Goal: Information Seeking & Learning: Learn about a topic

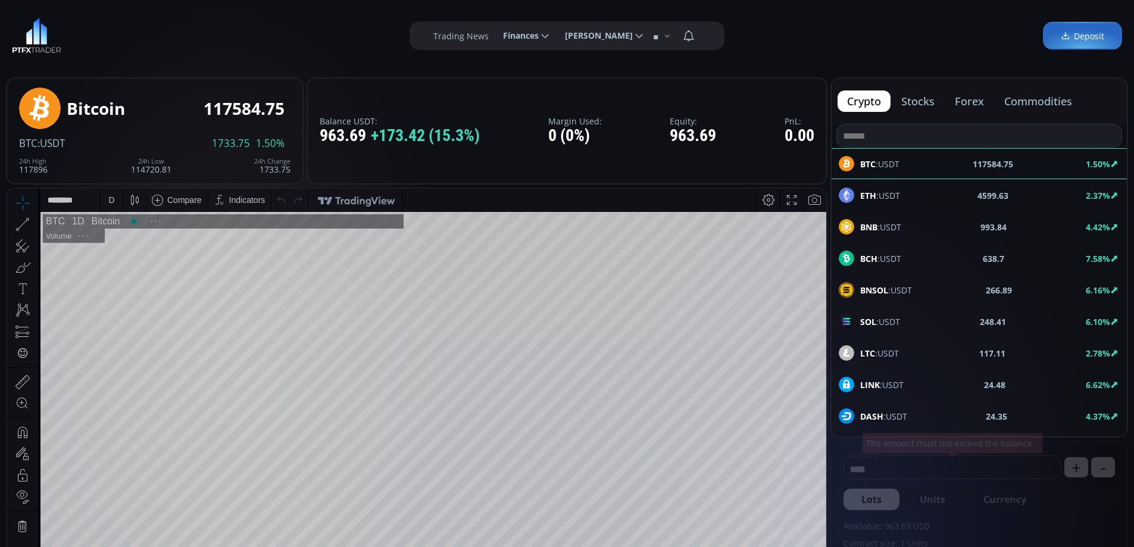
scroll to position [166, 0]
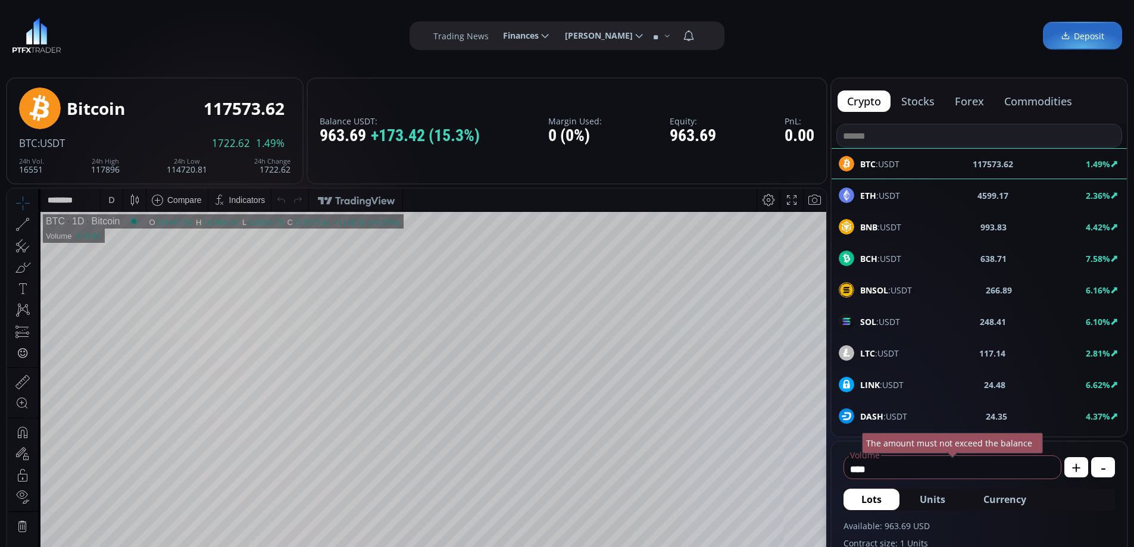
click at [974, 102] on button "forex" at bounding box center [970, 101] width 48 height 21
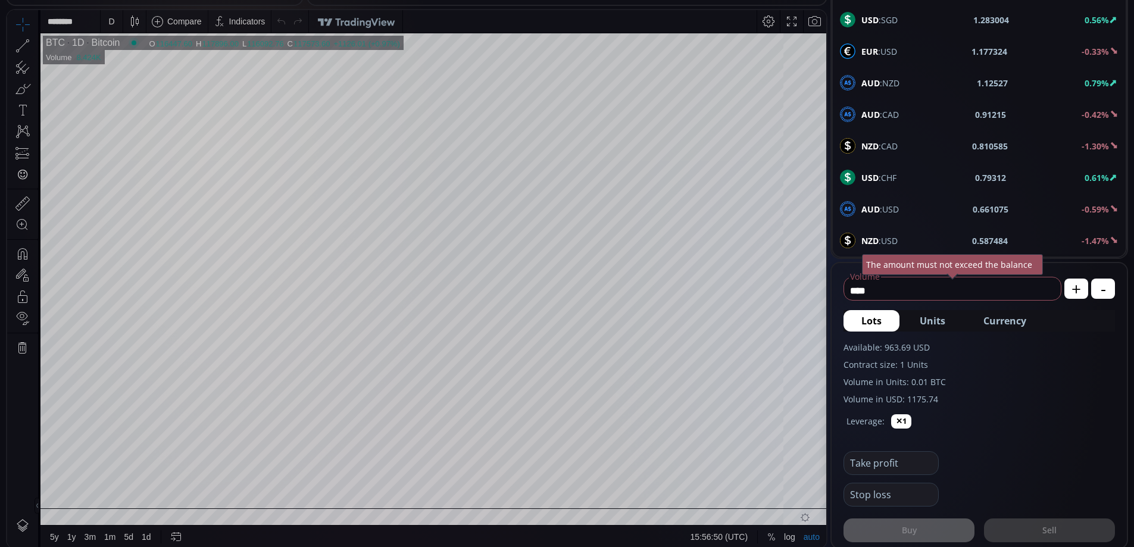
scroll to position [60, 0]
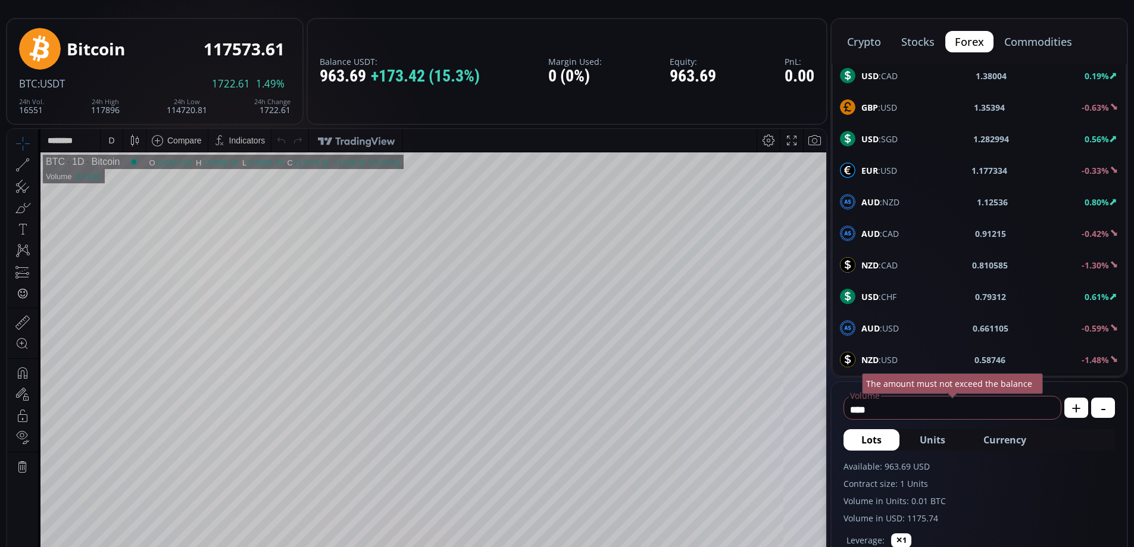
click at [900, 293] on div "USD :CHF 0.79312 0.61%" at bounding box center [979, 296] width 279 height 15
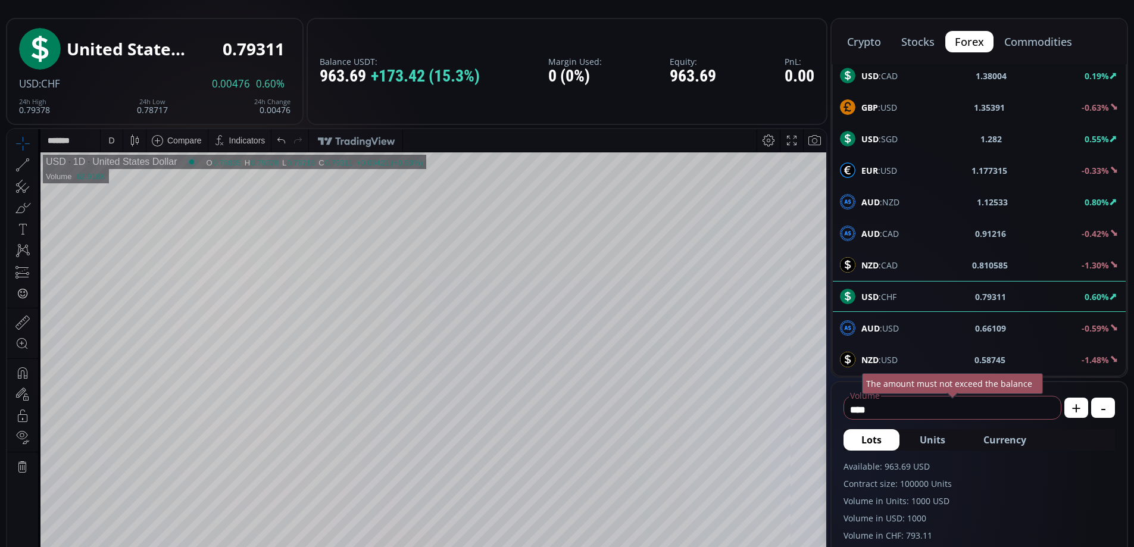
click at [787, 397] on tr "USD 1D United States Dollar O 0.78835 H 0.79378 L 0.78716 C 0.79311 0.79311 +0.…" at bounding box center [433, 398] width 786 height 492
click at [117, 139] on div "D" at bounding box center [112, 140] width 22 height 23
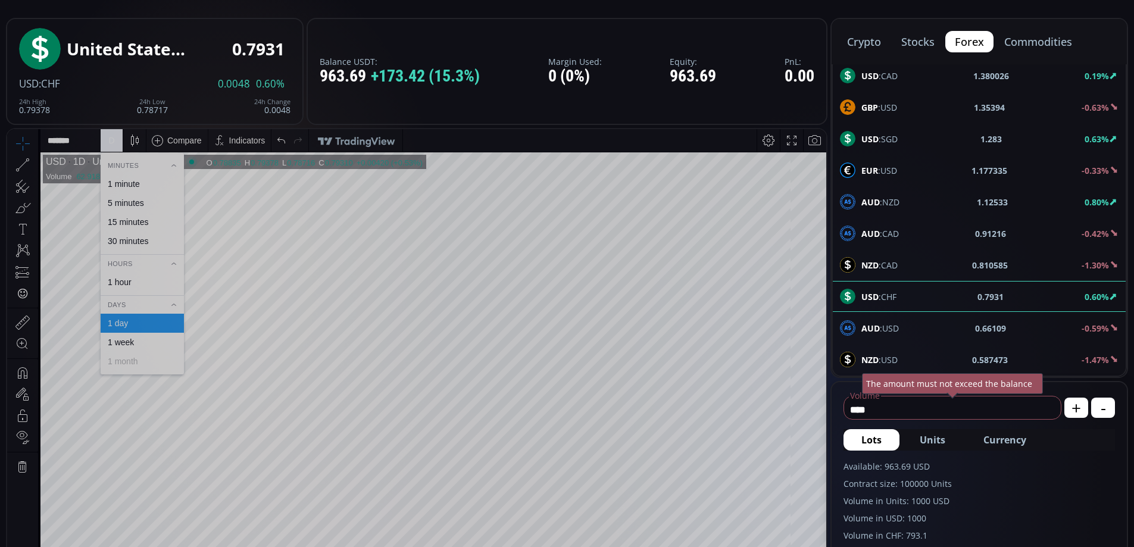
click at [120, 282] on div "1 hour" at bounding box center [120, 283] width 24 height 10
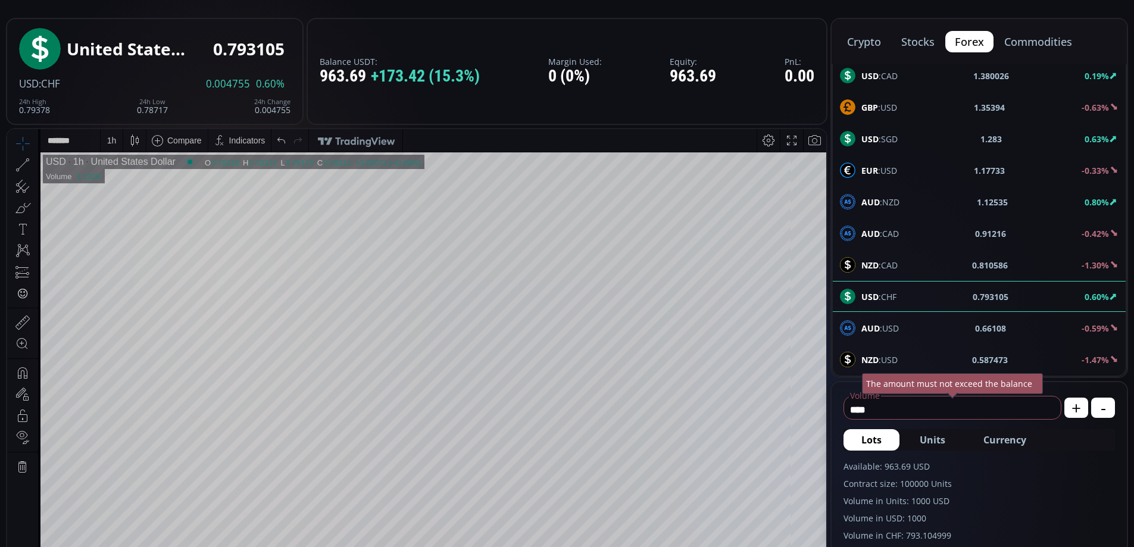
click at [794, 129] on html "Date Range 5y 1y 3m 1m 5d 1d 15:57:02 (UTC) log auto USD 1h United States Dolla…" at bounding box center [416, 407] width 819 height 556
click at [703, 145] on div "Date Range 5y 1y 3m 1m 5d 1d 15:57:03 (UTC) log auto USD 1h United States Dolla…" at bounding box center [416, 407] width 819 height 556
click at [890, 108] on span "GBP :USD" at bounding box center [880, 107] width 36 height 13
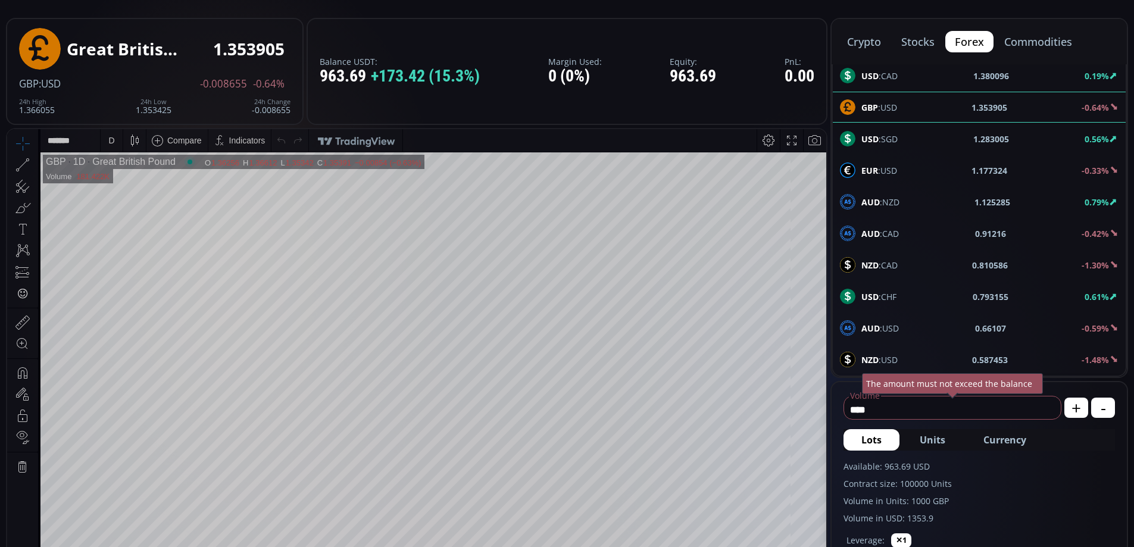
click at [108, 142] on div "D" at bounding box center [112, 140] width 10 height 23
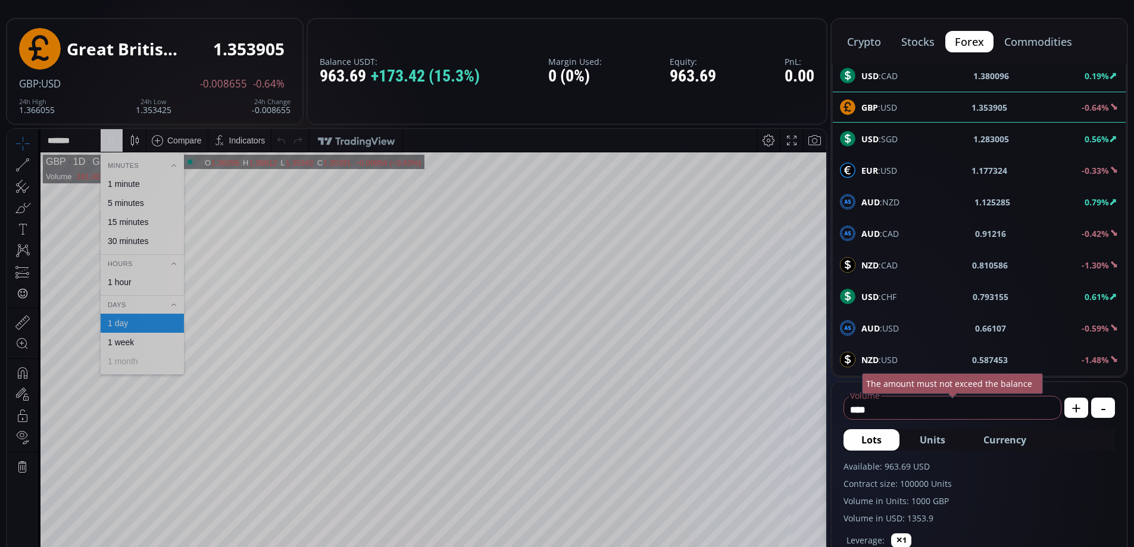
click at [129, 288] on div "1 hour" at bounding box center [142, 282] width 83 height 19
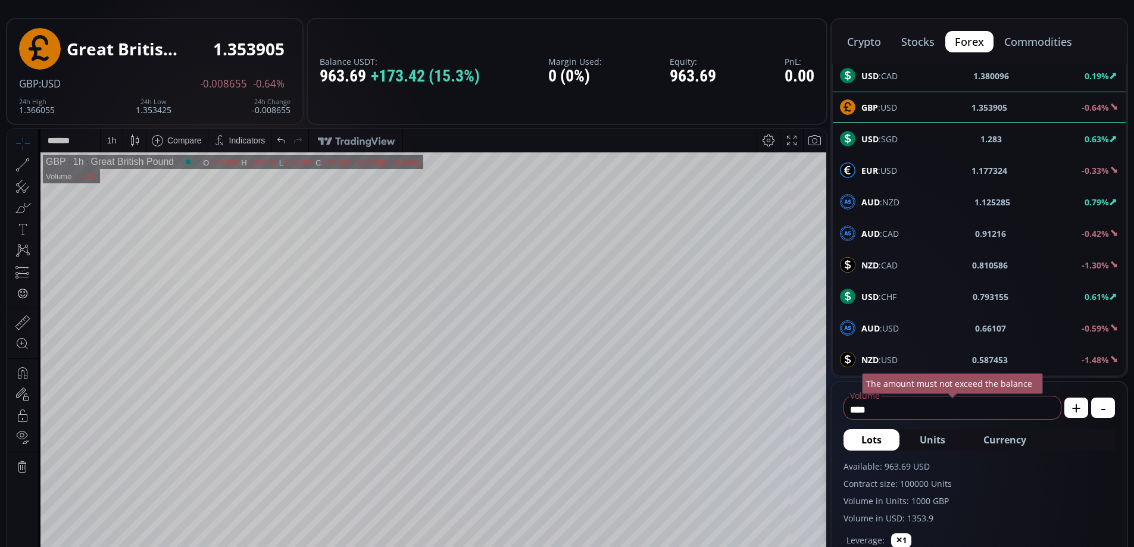
click at [827, 381] on html "Date Range 5y 1y 3m 1m 5d 1d 15:57:15 (UTC) log auto GBP 1h Great British Pound…" at bounding box center [416, 398] width 819 height 538
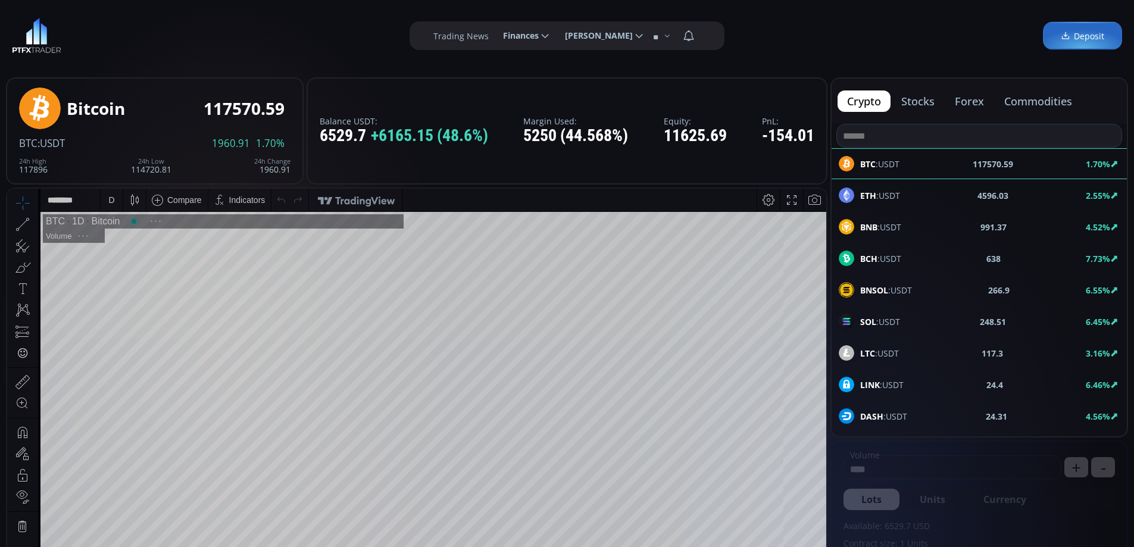
scroll to position [166, 0]
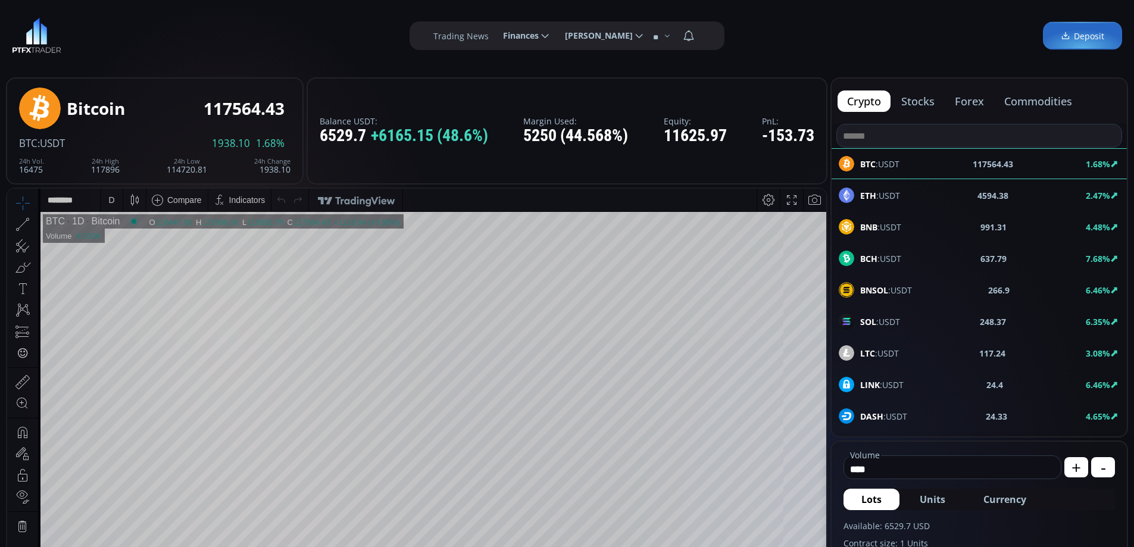
click at [1020, 104] on button "commodities" at bounding box center [1038, 101] width 87 height 21
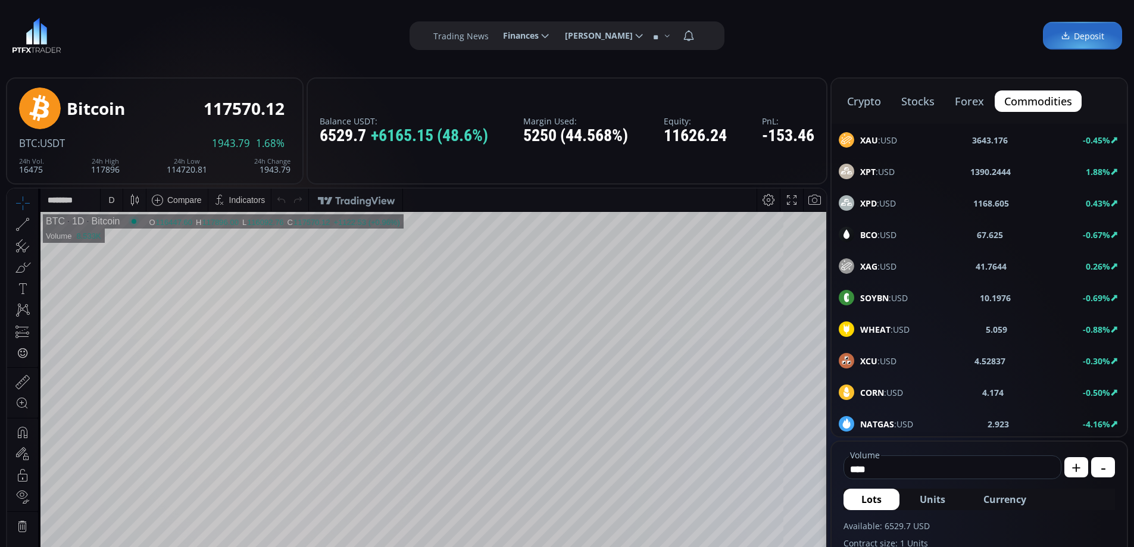
click at [887, 138] on span "XAU :USD" at bounding box center [879, 140] width 37 height 13
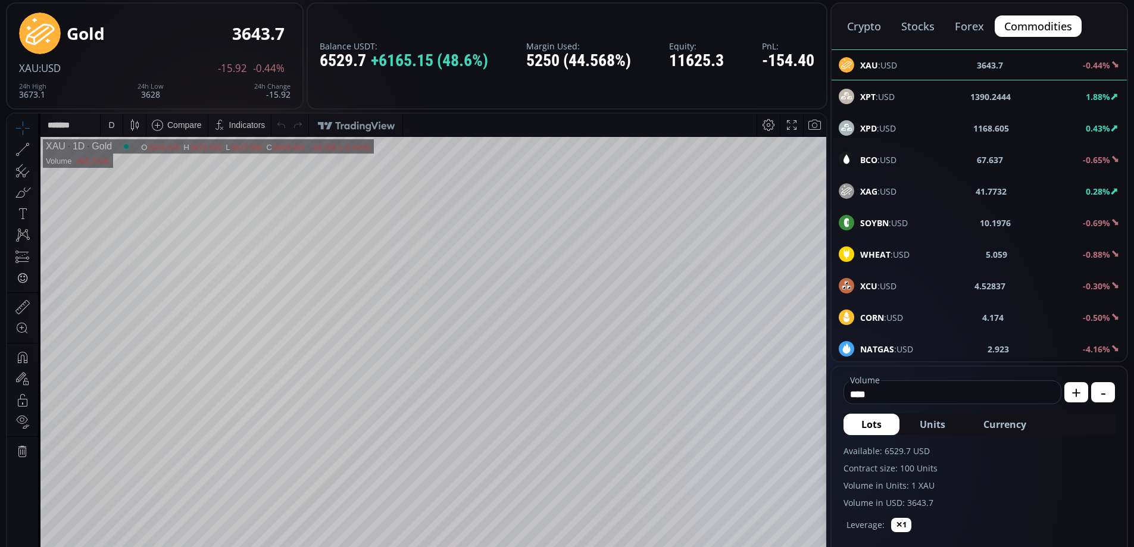
scroll to position [61, 0]
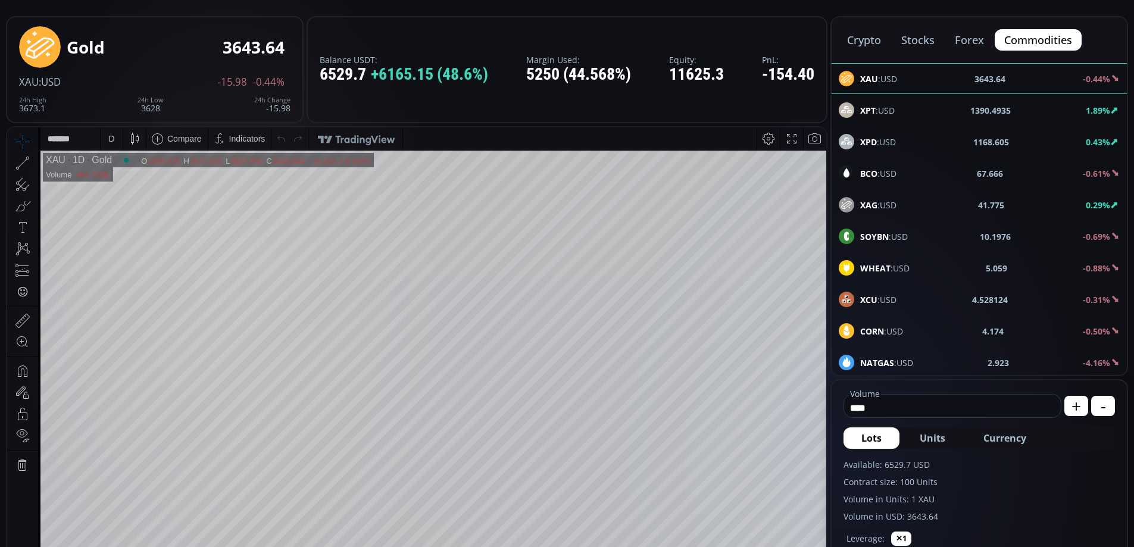
click at [885, 167] on span "BCO :USD" at bounding box center [879, 173] width 36 height 13
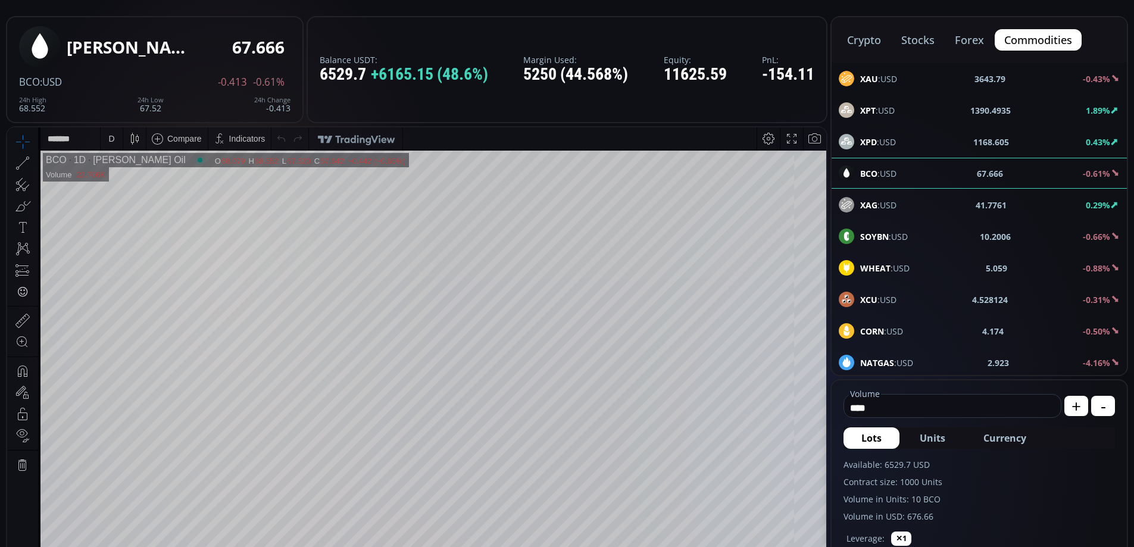
click at [890, 104] on span "XPT :USD" at bounding box center [878, 110] width 35 height 13
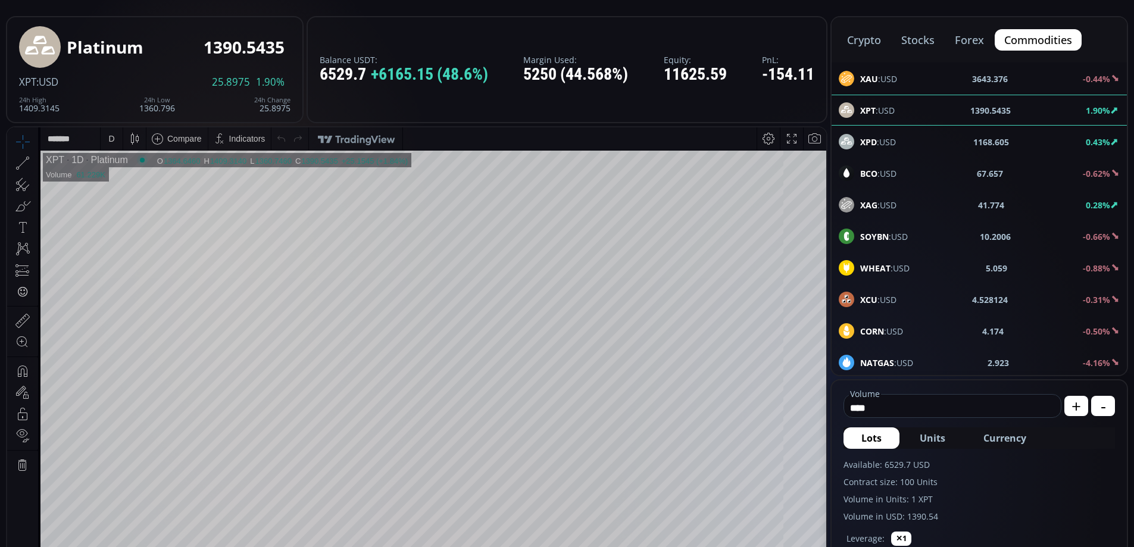
click at [112, 138] on div "D" at bounding box center [111, 139] width 6 height 10
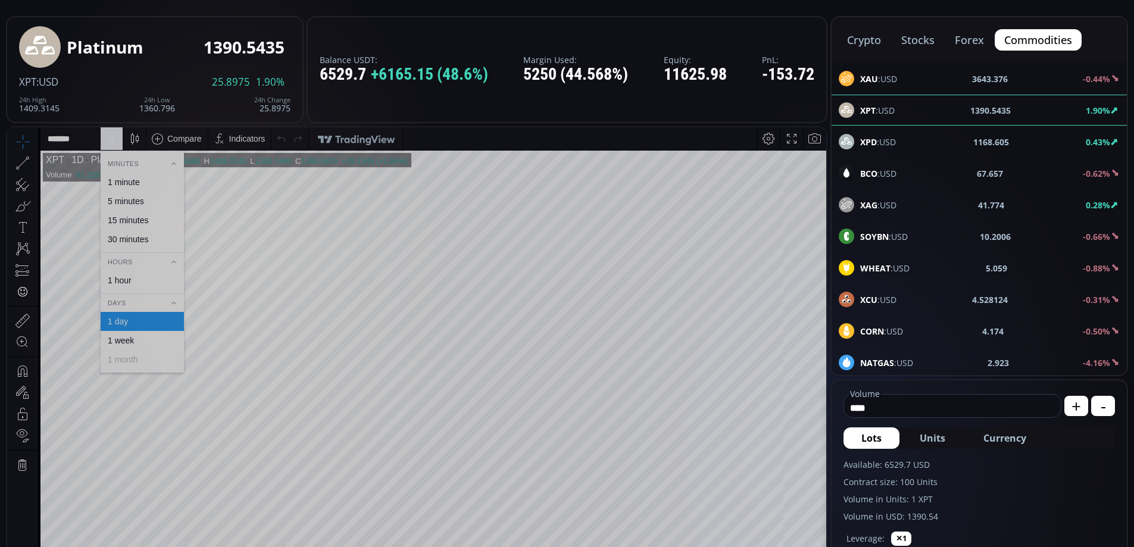
click at [133, 283] on div "1 hour" at bounding box center [141, 281] width 73 height 10
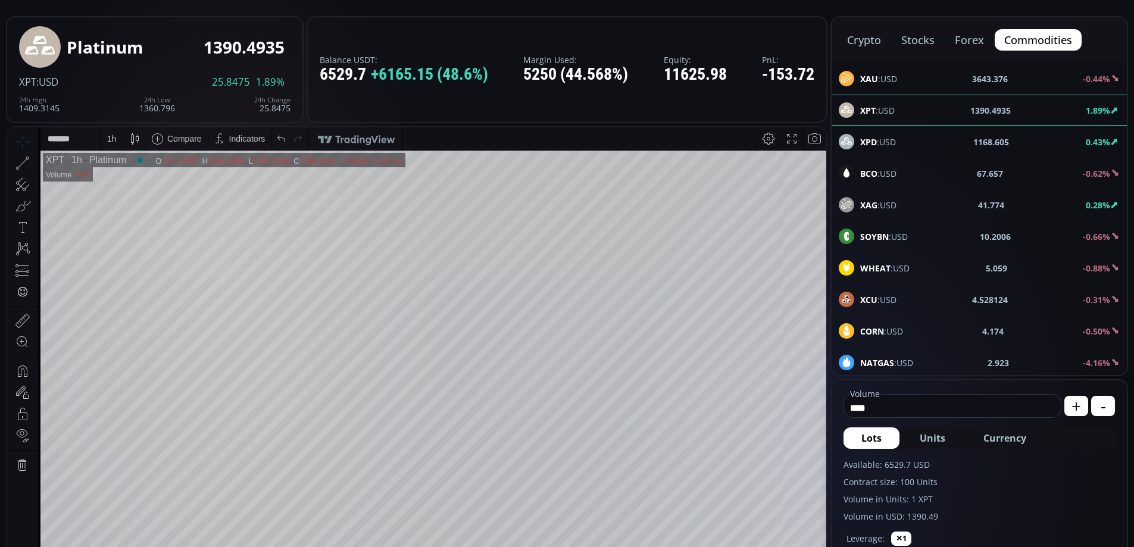
click at [878, 137] on span "XPD :USD" at bounding box center [879, 142] width 36 height 13
click at [109, 140] on div "D" at bounding box center [111, 139] width 6 height 10
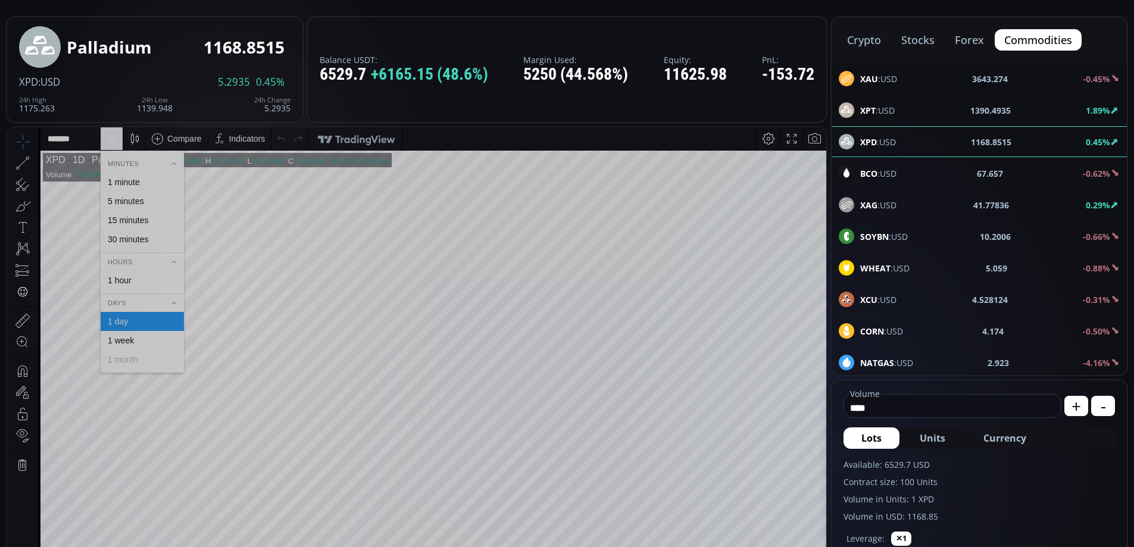
click at [132, 279] on div "1 hour" at bounding box center [141, 281] width 73 height 10
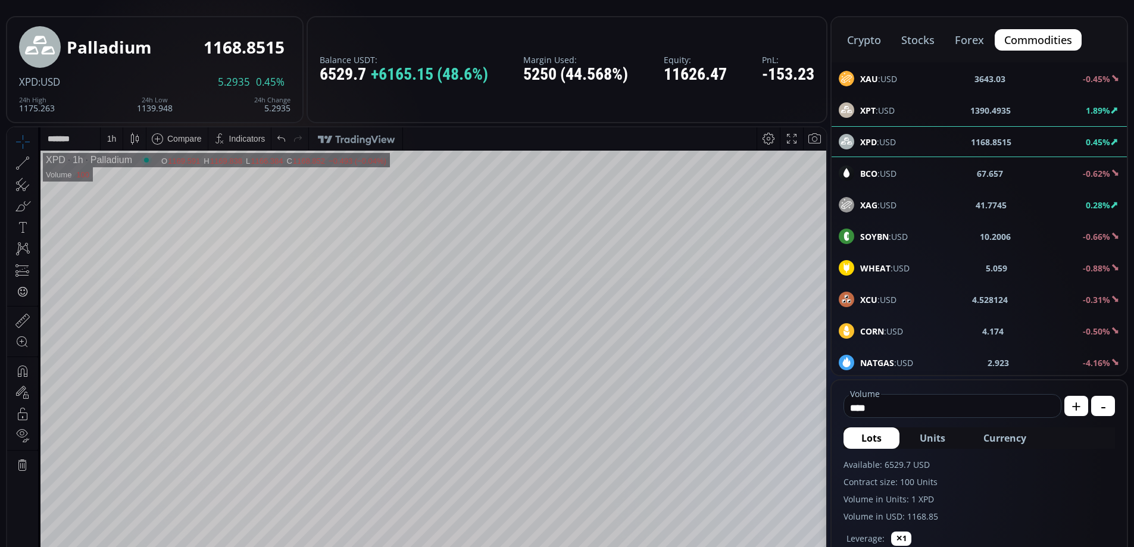
click at [887, 78] on span "XAU :USD" at bounding box center [879, 79] width 37 height 13
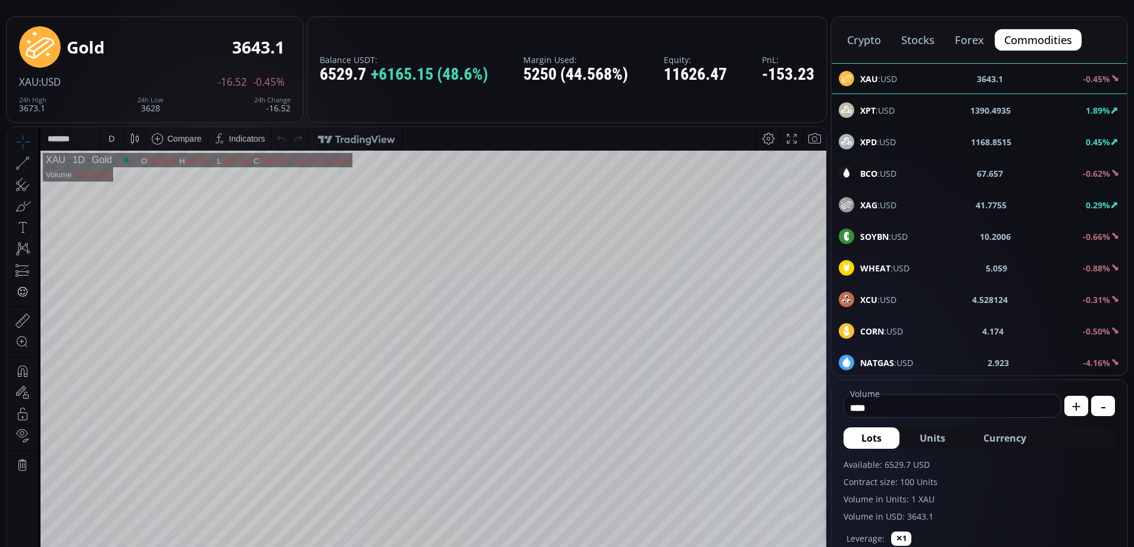
click at [113, 140] on div "D" at bounding box center [111, 139] width 6 height 10
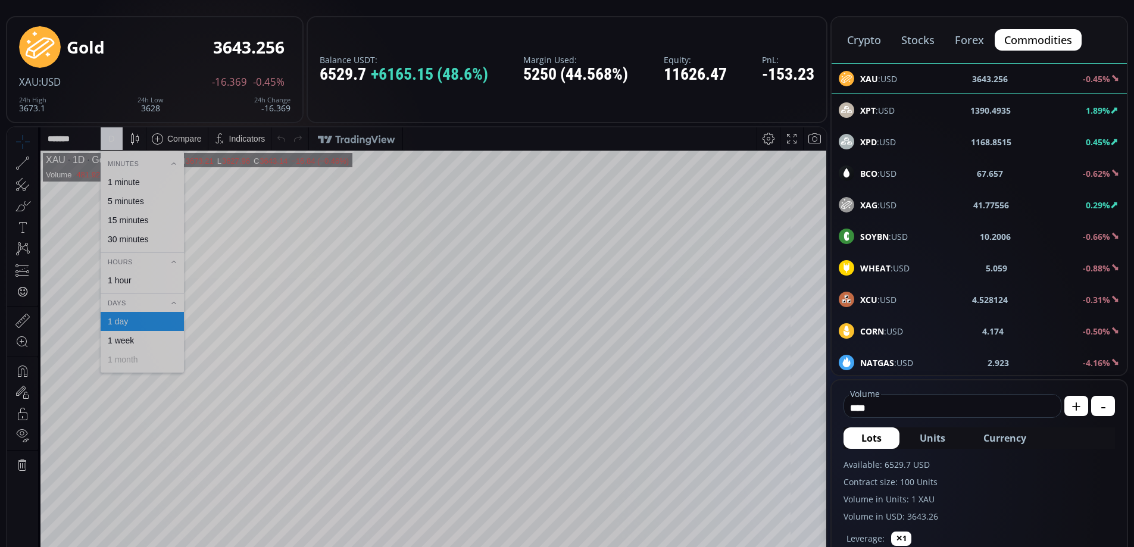
click at [133, 281] on div "1 hour" at bounding box center [141, 281] width 73 height 10
